Goal: Task Accomplishment & Management: Manage account settings

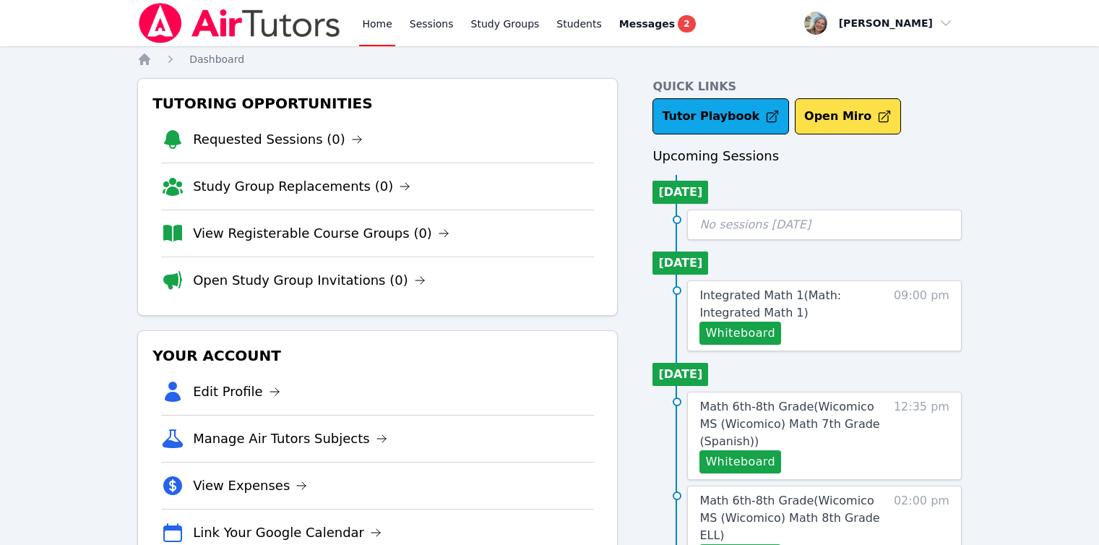
scroll to position [476, 0]
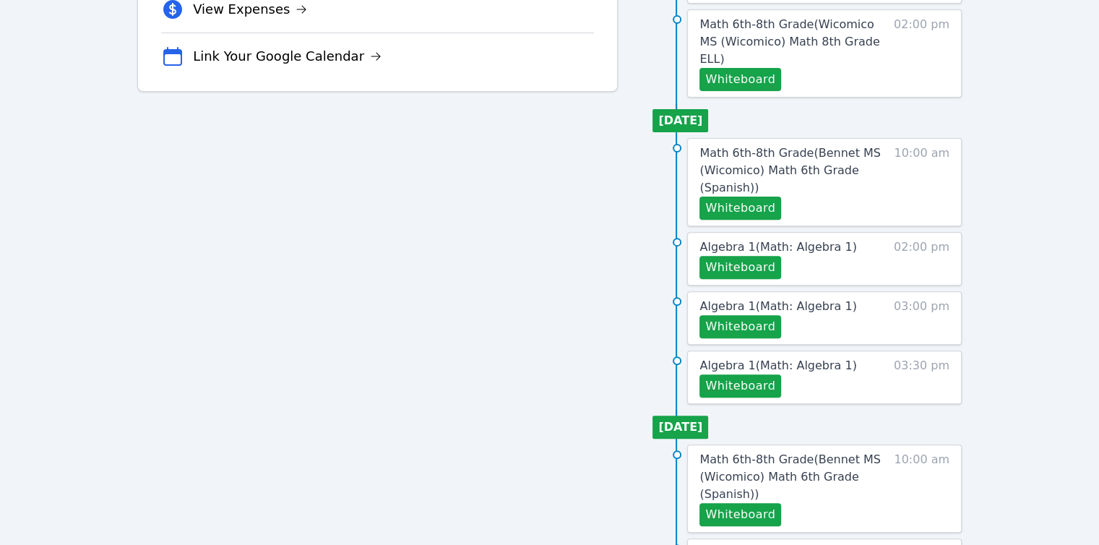
click at [587, 335] on div "Tutoring Opportunities Requested Sessions (0) Study Group Replacements (0) View…" at bounding box center [377, 164] width 480 height 1124
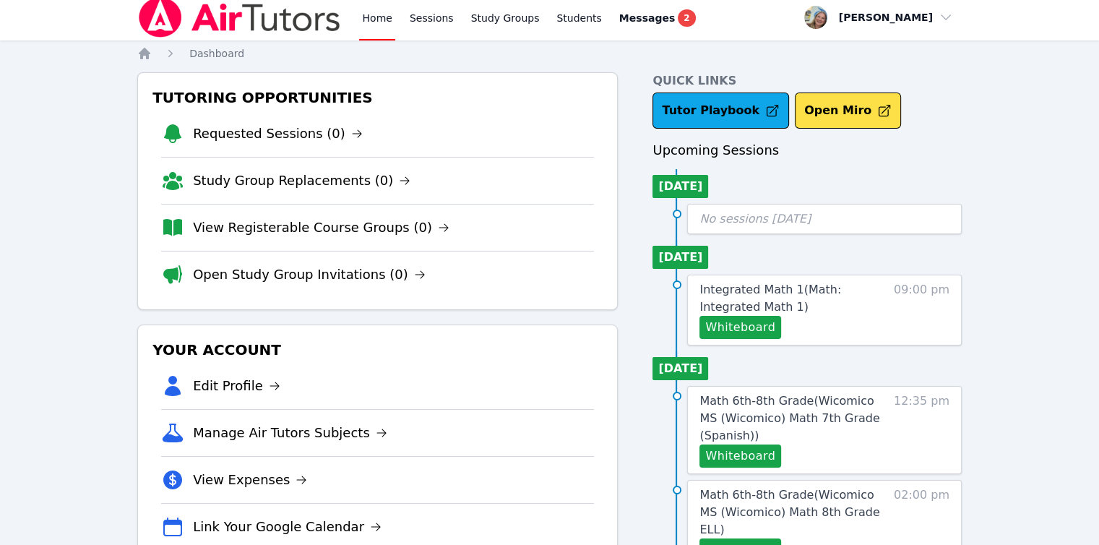
scroll to position [0, 0]
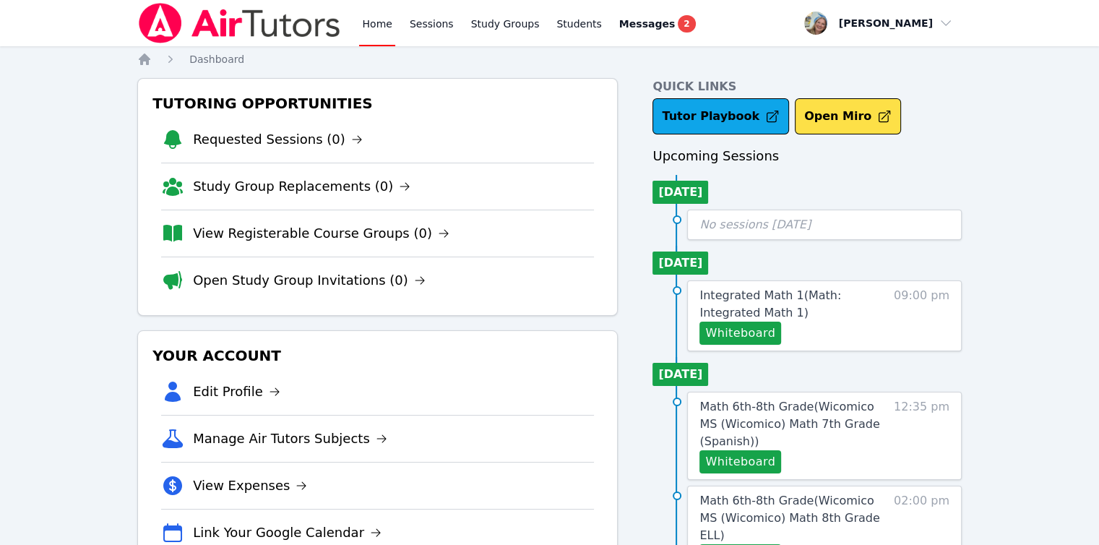
click at [359, 27] on link "Home" at bounding box center [376, 23] width 35 height 46
click at [384, 25] on link "Home" at bounding box center [376, 23] width 35 height 46
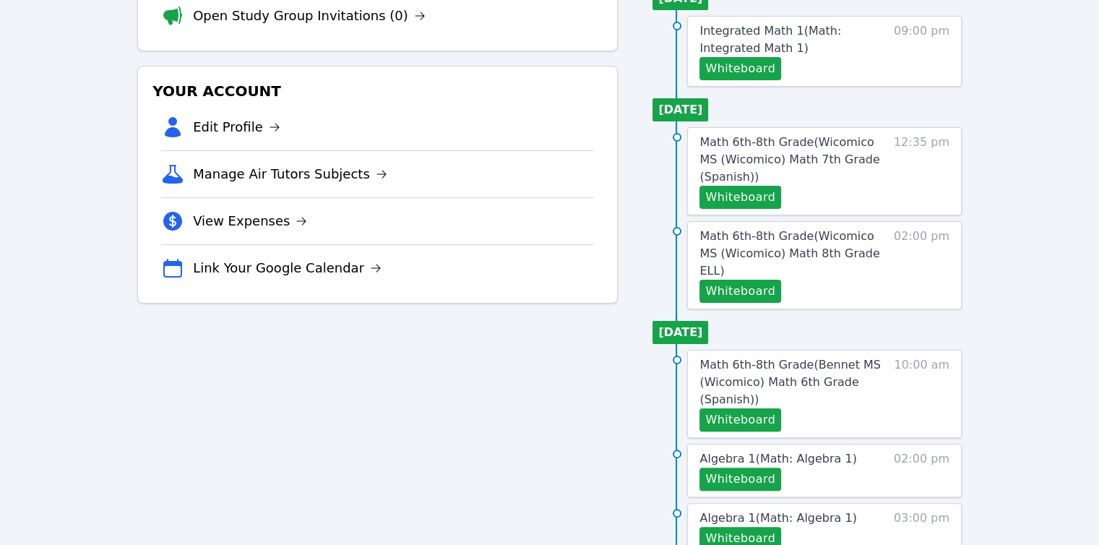
scroll to position [142, 0]
